Goal: Task Accomplishment & Management: Use online tool/utility

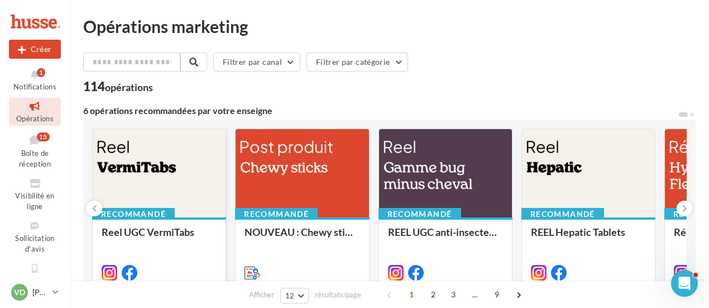
click at [154, 180] on div at bounding box center [159, 173] width 133 height 89
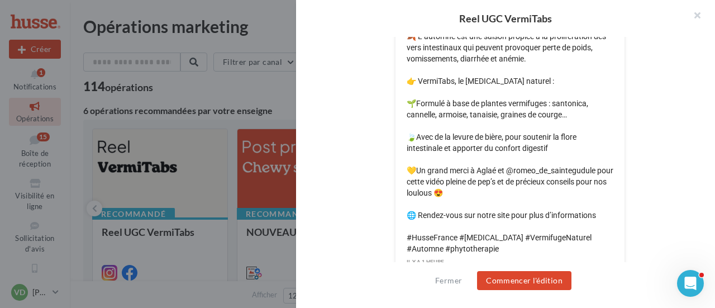
scroll to position [600, 0]
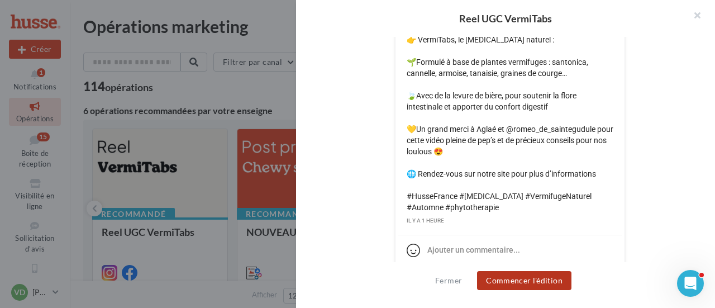
click at [512, 281] on button "Commencer l'édition" at bounding box center [524, 280] width 94 height 19
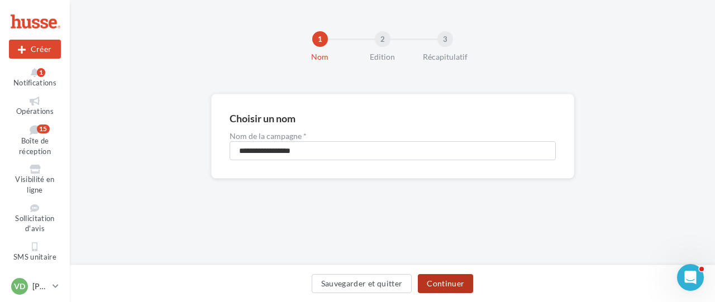
click at [439, 286] on button "Continuer" at bounding box center [445, 283] width 55 height 19
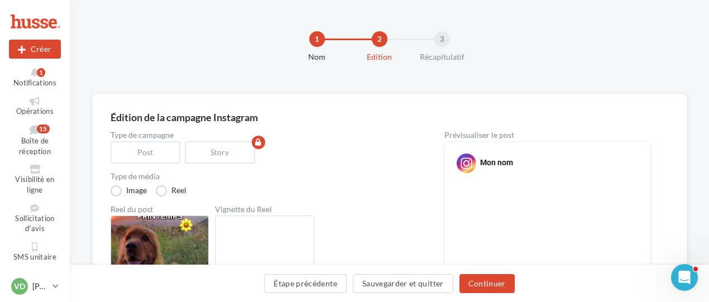
scroll to position [56, 0]
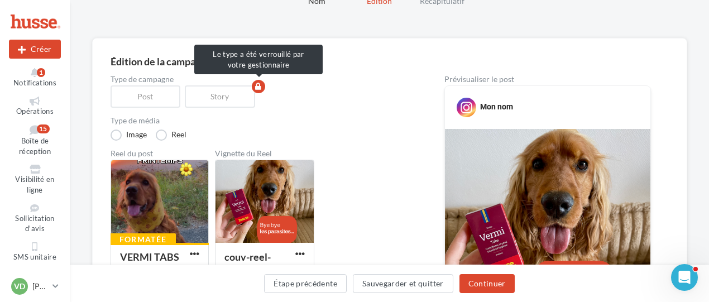
click at [222, 95] on div "Story" at bounding box center [222, 96] width 75 height 22
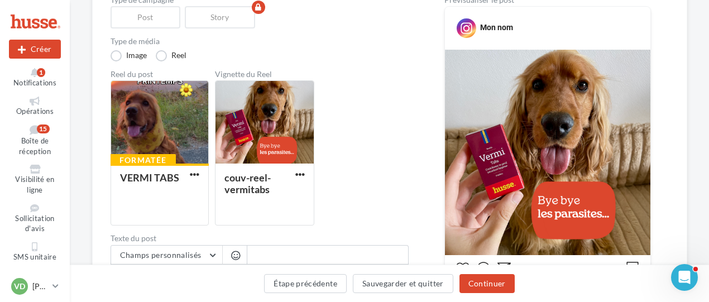
scroll to position [358, 0]
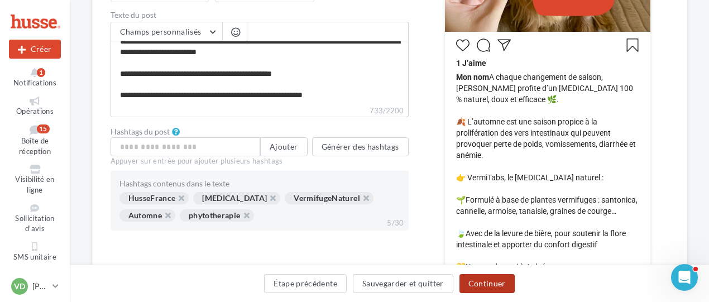
click at [487, 284] on button "Continuer" at bounding box center [486, 283] width 55 height 19
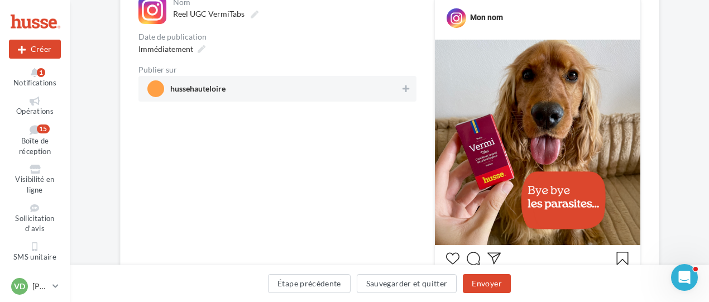
scroll to position [79, 0]
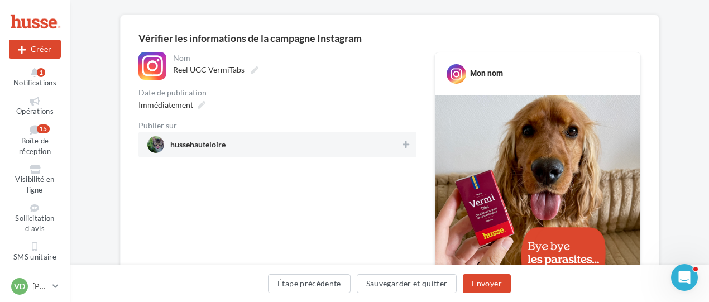
click at [215, 146] on span "hussehauteloire" at bounding box center [197, 147] width 55 height 12
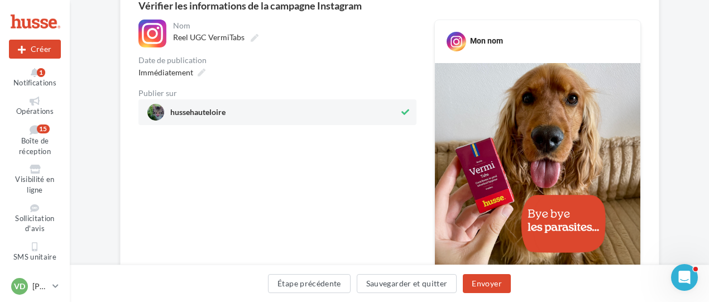
scroll to position [167, 0]
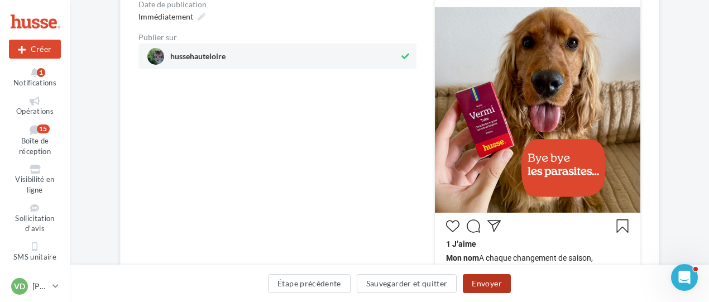
click at [482, 284] on button "Envoyer" at bounding box center [486, 283] width 47 height 19
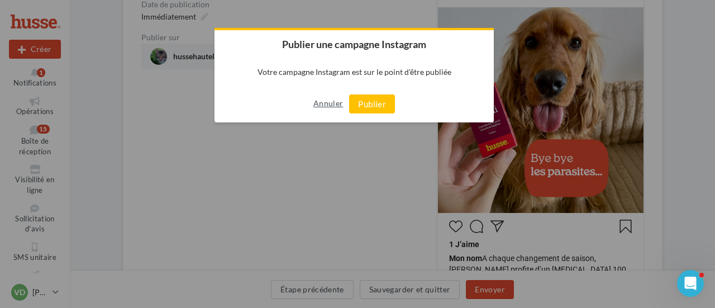
click at [334, 104] on button "Annuler" at bounding box center [328, 103] width 30 height 18
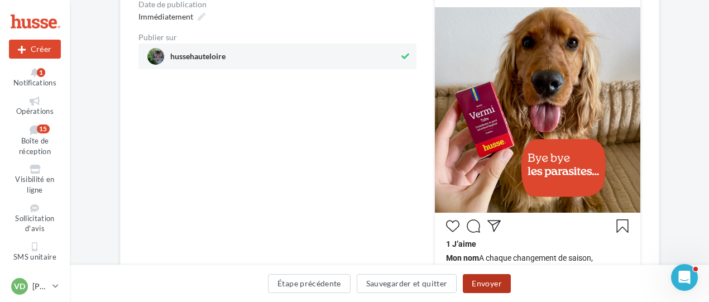
scroll to position [56, 0]
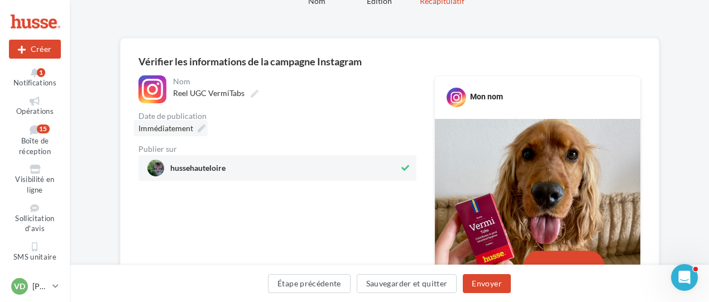
click at [200, 130] on icon at bounding box center [202, 128] width 8 height 8
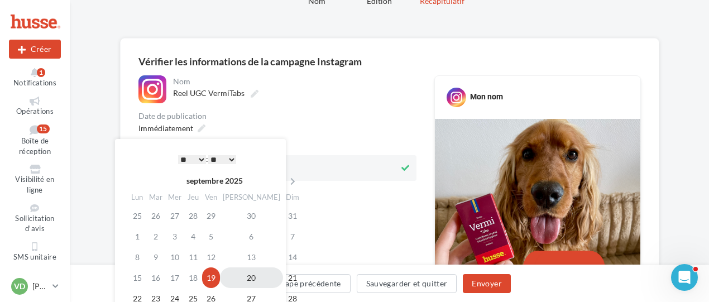
click at [234, 277] on td "20" at bounding box center [251, 277] width 63 height 21
click at [198, 161] on select "* * * * * * * * * * ** ** ** ** ** ** ** ** ** ** ** ** ** **" at bounding box center [192, 159] width 28 height 9
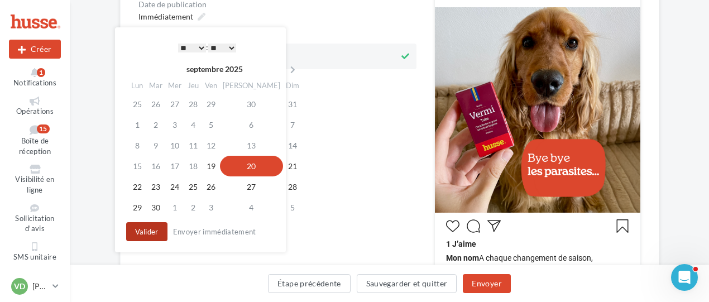
click at [148, 234] on button "Valider" at bounding box center [146, 231] width 41 height 19
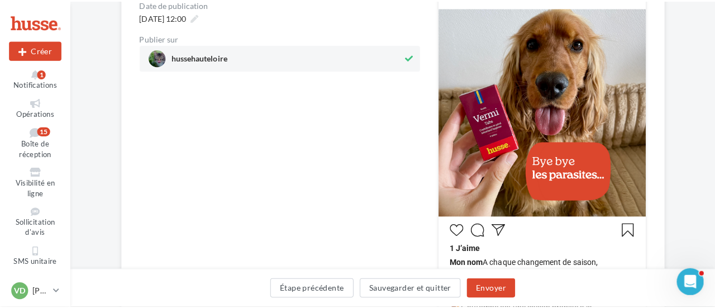
scroll to position [223, 0]
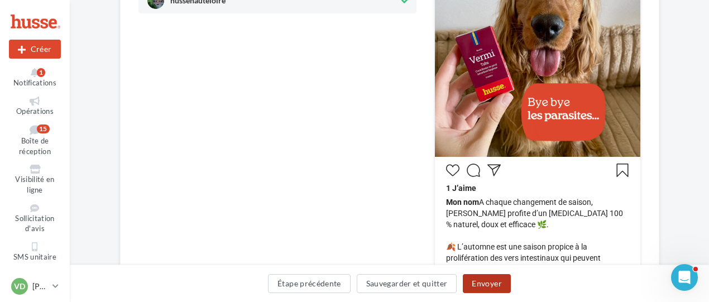
click at [487, 281] on button "Envoyer" at bounding box center [486, 283] width 47 height 19
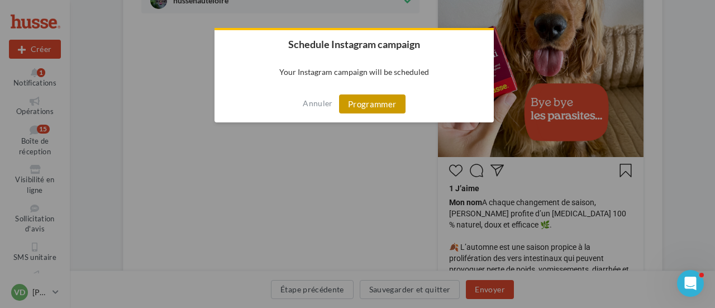
click at [384, 103] on button "Programmer" at bounding box center [372, 103] width 66 height 19
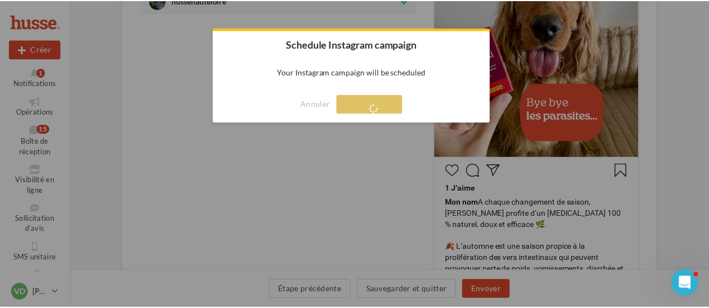
scroll to position [18, 0]
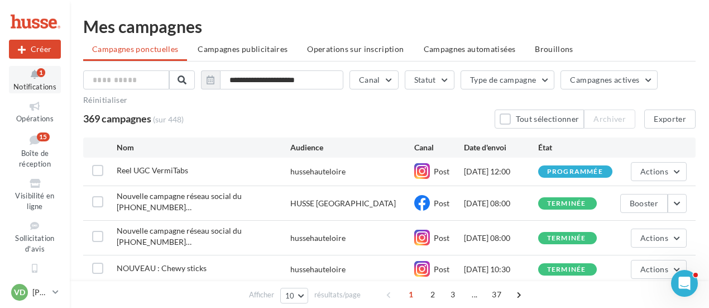
click at [31, 80] on button "Notifications 1" at bounding box center [35, 79] width 52 height 27
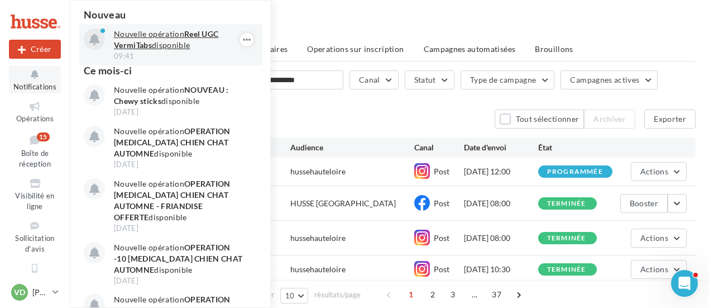
click at [169, 45] on p "Nouvelle opération Reel UGC VermiTabs disponible" at bounding box center [179, 39] width 130 height 22
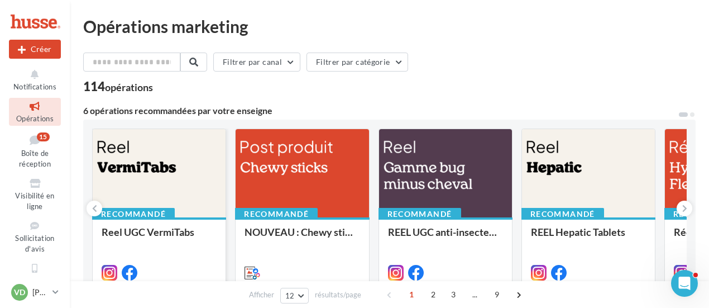
click at [151, 162] on div at bounding box center [159, 173] width 133 height 89
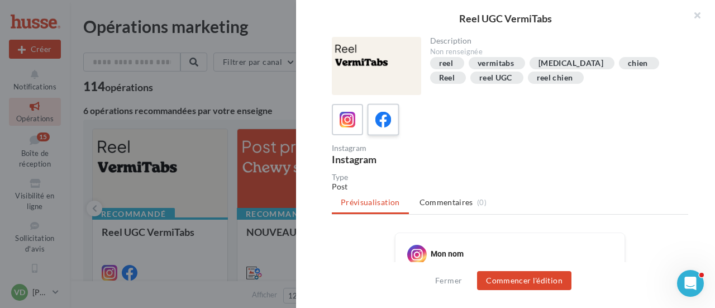
click at [391, 124] on icon at bounding box center [383, 120] width 16 height 16
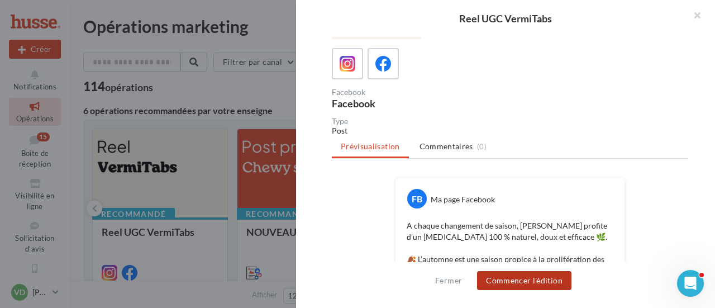
click at [505, 282] on button "Commencer l'édition" at bounding box center [524, 280] width 94 height 19
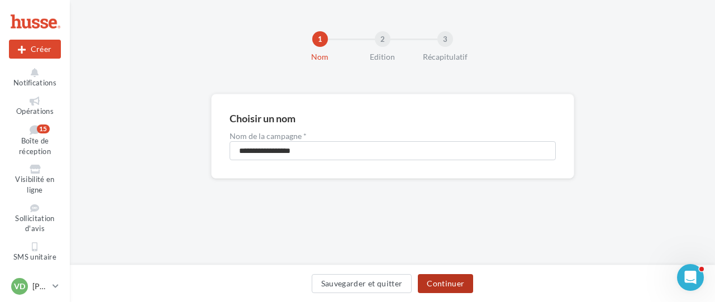
click at [445, 280] on button "Continuer" at bounding box center [445, 283] width 55 height 19
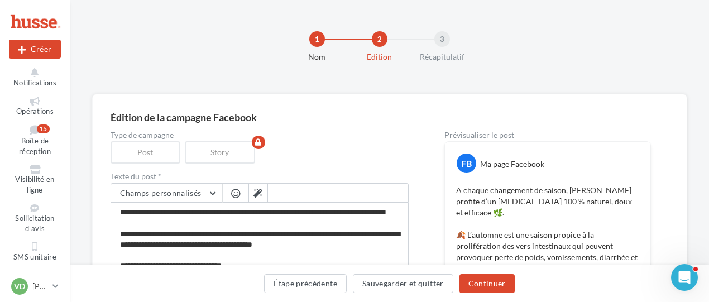
scroll to position [167, 0]
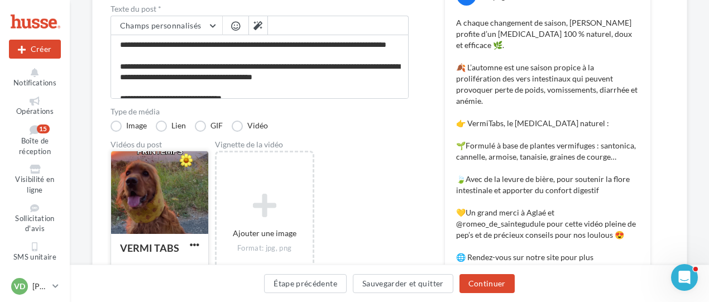
click at [143, 209] on div at bounding box center [159, 193] width 97 height 84
click at [143, 296] on div "Sélectionner un fichier Consulter les contraintes attendues pour ce type de cam…" at bounding box center [160, 296] width 98 height 0
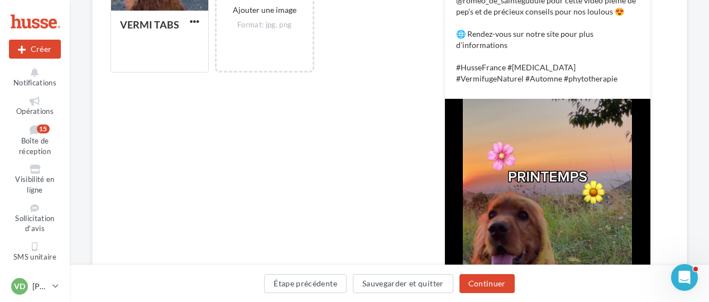
scroll to position [447, 0]
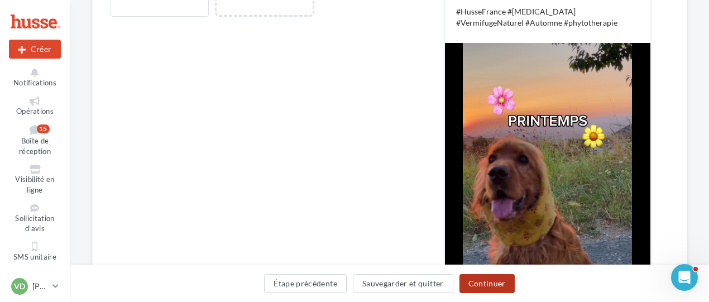
click at [487, 284] on button "Continuer" at bounding box center [486, 283] width 55 height 19
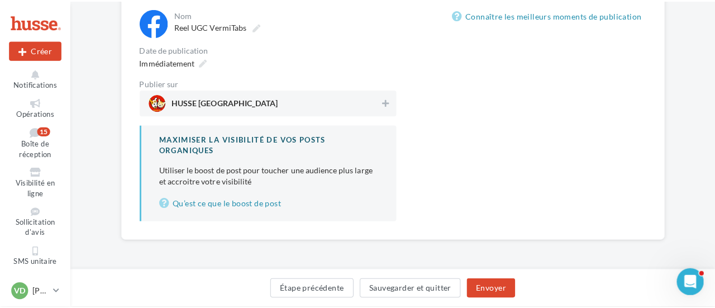
scroll to position [122, 0]
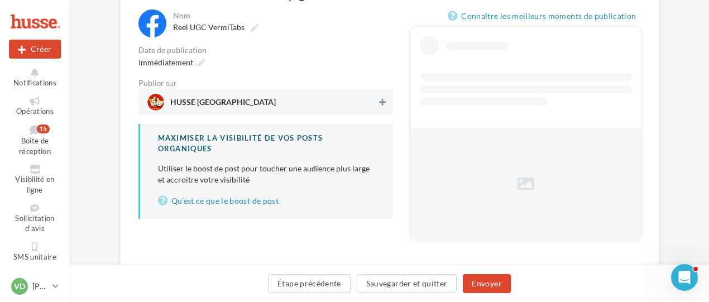
click at [384, 107] on button at bounding box center [382, 101] width 11 height 13
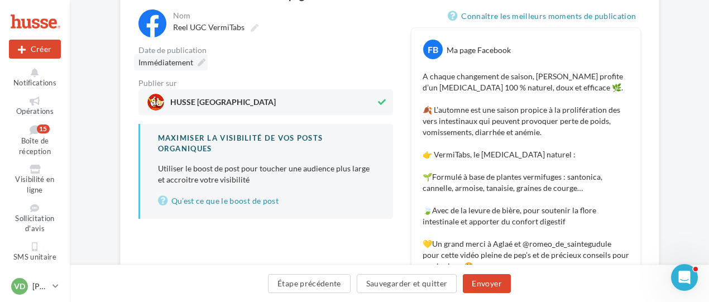
click at [202, 61] on icon at bounding box center [202, 63] width 8 height 8
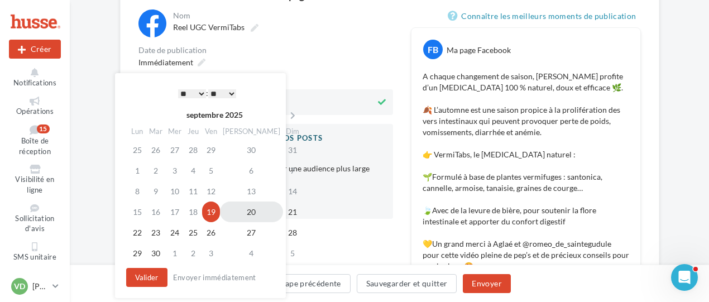
click at [241, 212] on td "20" at bounding box center [251, 212] width 63 height 21
click at [203, 93] on select "* * * * * * * * * * ** ** ** ** ** ** ** ** ** ** ** ** ** **" at bounding box center [192, 93] width 28 height 9
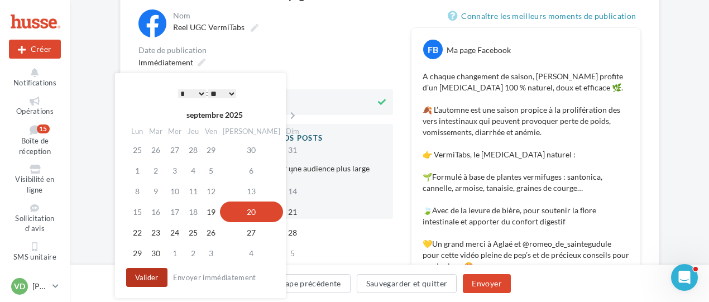
click at [152, 277] on button "Valider" at bounding box center [146, 277] width 41 height 19
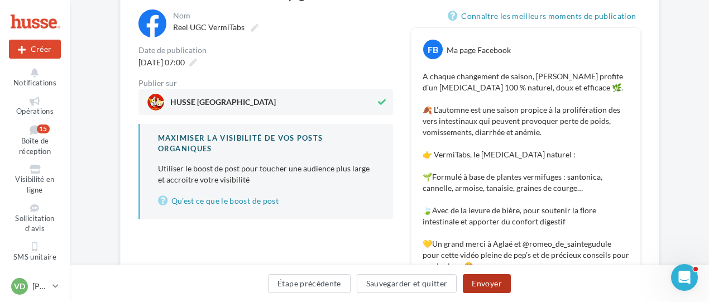
click at [486, 282] on button "Envoyer" at bounding box center [486, 283] width 47 height 19
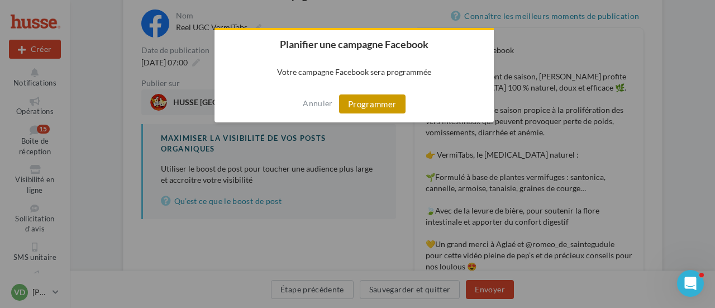
click at [377, 108] on button "Programmer" at bounding box center [372, 103] width 66 height 19
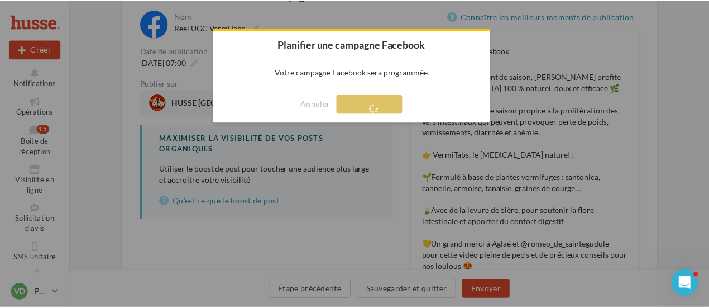
scroll to position [18, 0]
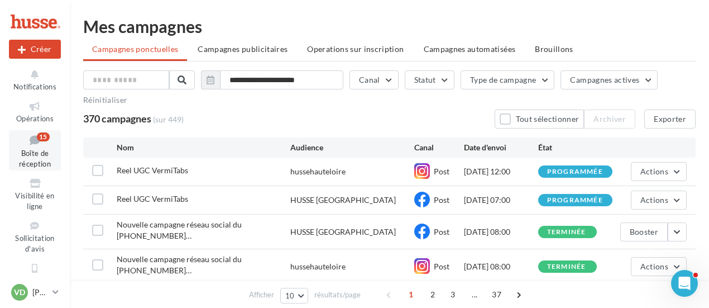
click at [27, 142] on icon at bounding box center [34, 139] width 45 height 15
